Goal: Information Seeking & Learning: Learn about a topic

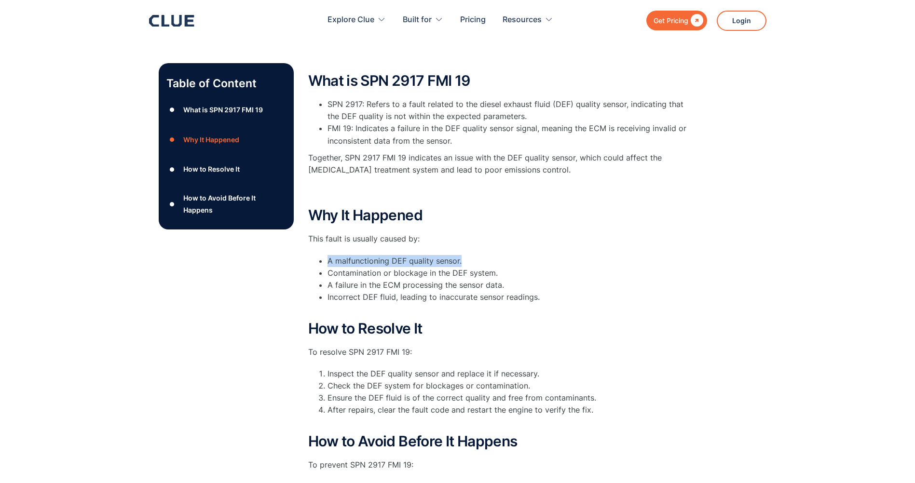
drag, startPoint x: 495, startPoint y: 250, endPoint x: 308, endPoint y: 265, distance: 188.1
click at [308, 265] on div "Why It Happened This fault is usually caused by: A malfunctioning DEF quality s…" at bounding box center [501, 261] width 386 height 108
click at [509, 253] on div "Why It Happened This fault is usually caused by: A malfunctioning DEF quality s…" at bounding box center [501, 261] width 386 height 108
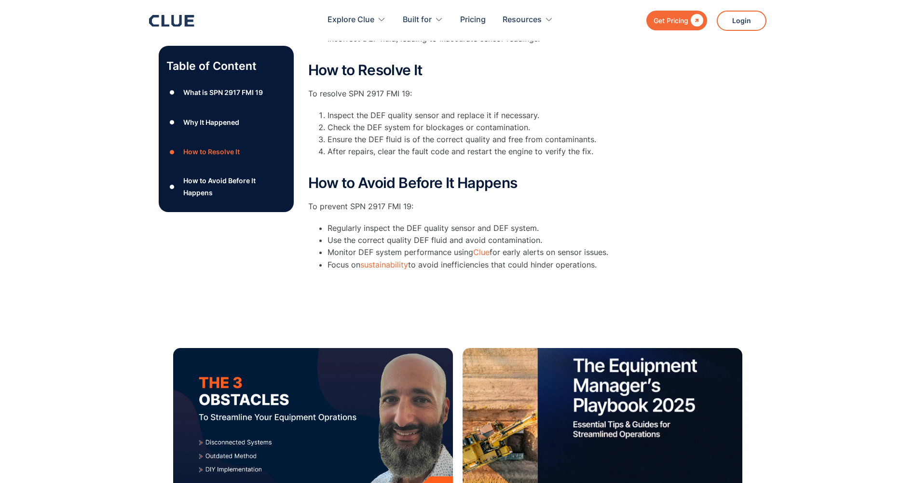
scroll to position [312, 0]
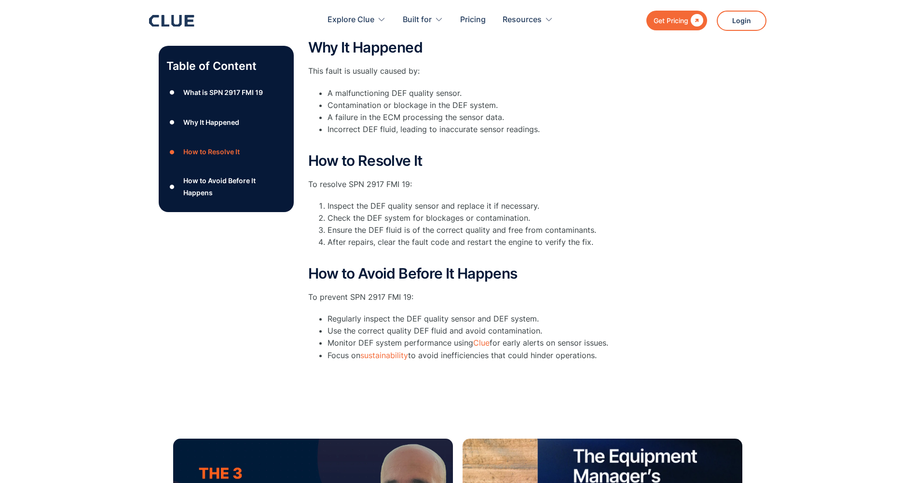
click at [211, 182] on div "How to Avoid Before It Happens" at bounding box center [234, 187] width 102 height 24
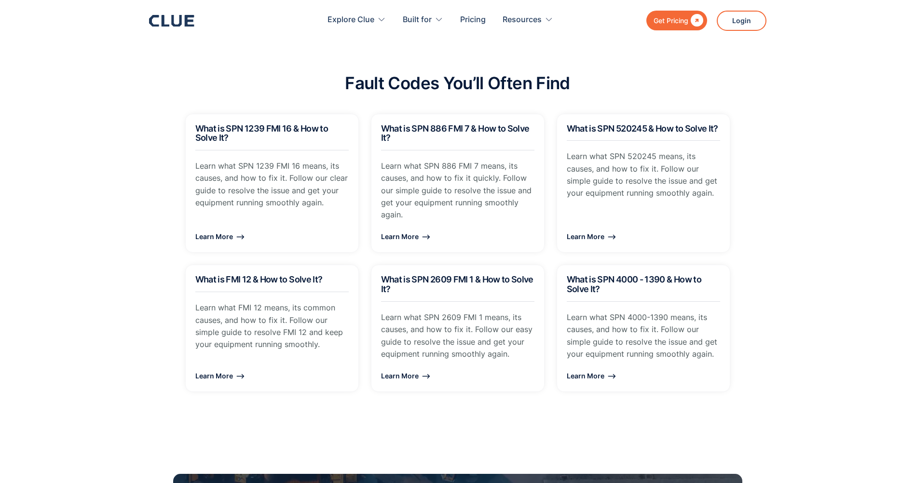
scroll to position [1192, 0]
